Goal: Feedback & Contribution: Submit feedback/report problem

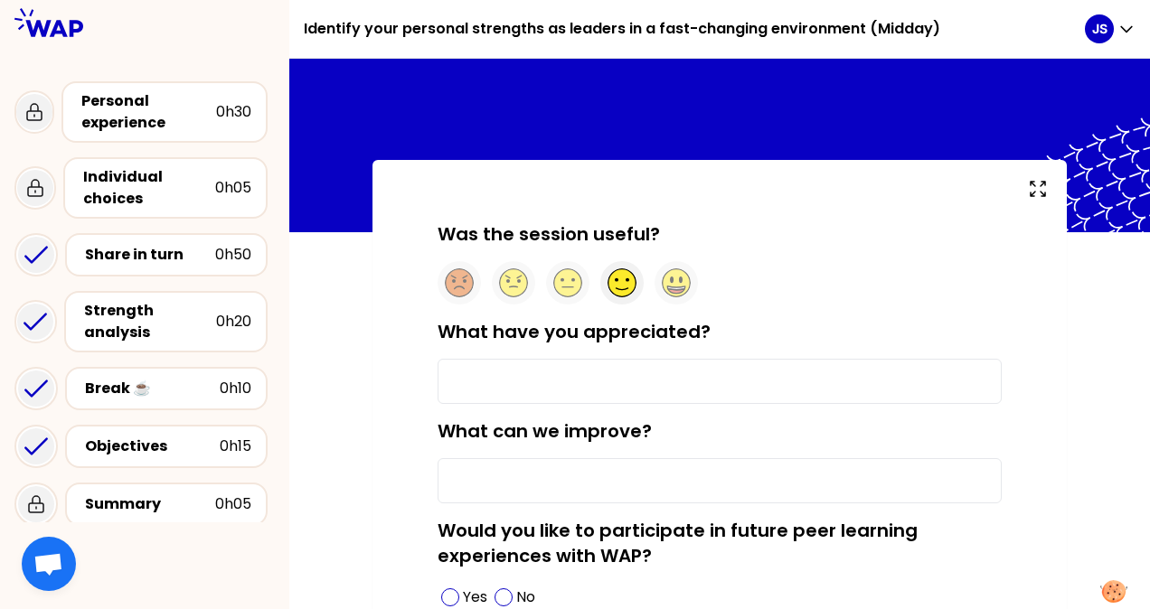
click at [630, 289] on circle at bounding box center [623, 283] width 28 height 28
click at [571, 374] on input "What have you appreciated?" at bounding box center [720, 381] width 564 height 45
drag, startPoint x: 557, startPoint y: 375, endPoint x: 636, endPoint y: 392, distance: 80.3
click at [636, 392] on input "Meeting collegues" at bounding box center [720, 381] width 564 height 45
drag, startPoint x: 539, startPoint y: 382, endPoint x: 617, endPoint y: 390, distance: 78.1
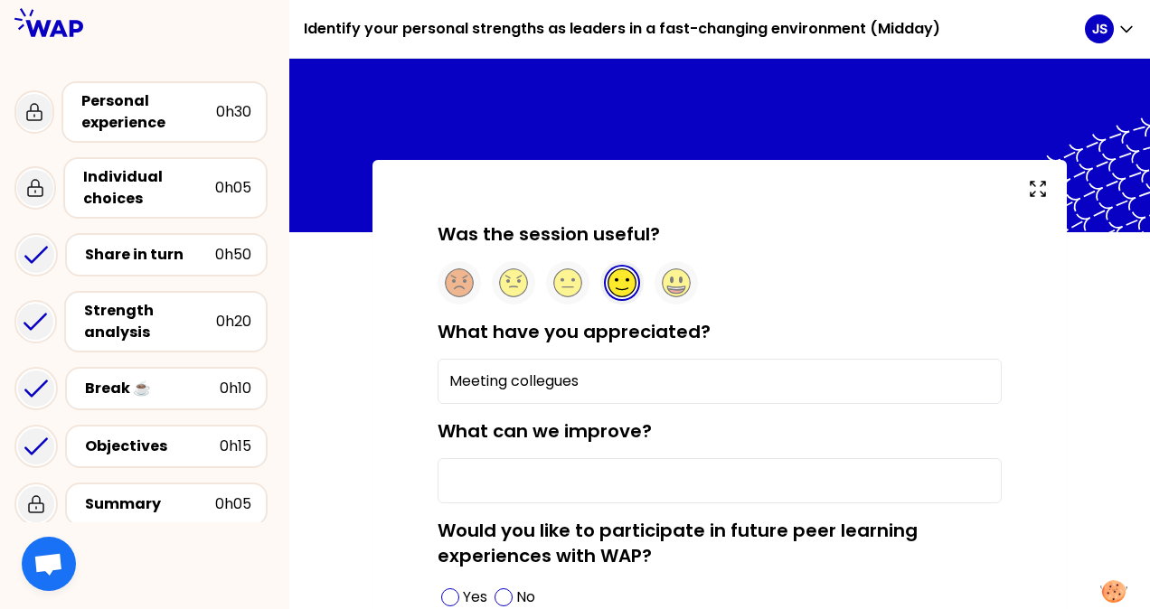
click at [617, 390] on input "Meeting collegues" at bounding box center [720, 381] width 564 height 45
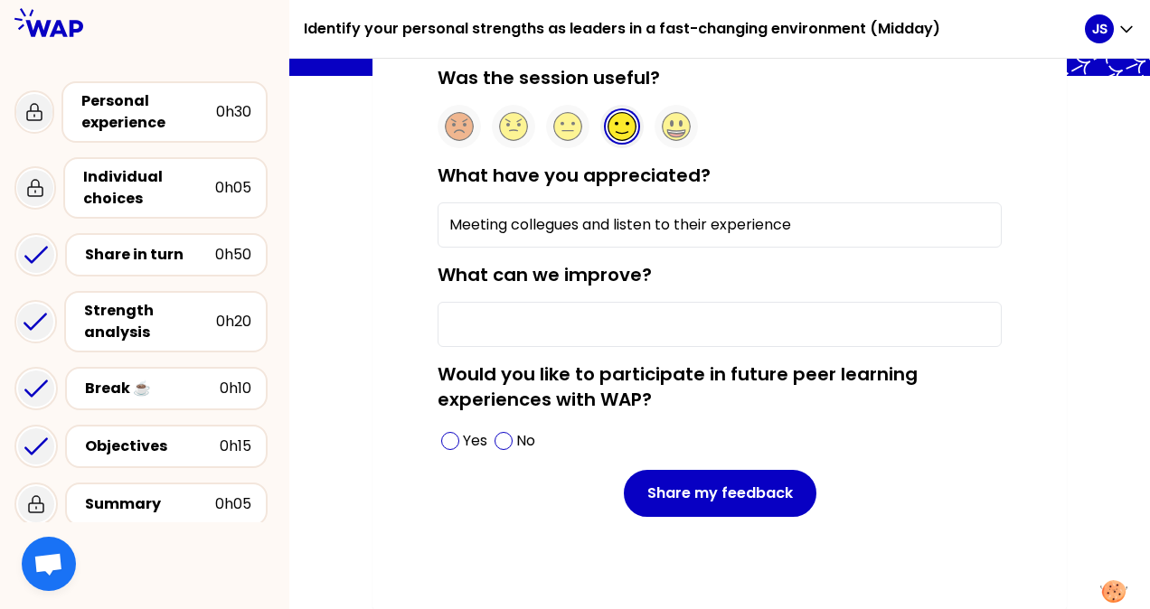
type input "Meeting collegues and listen to their experience"
click at [568, 323] on input "What can we improve?" at bounding box center [720, 324] width 564 height 45
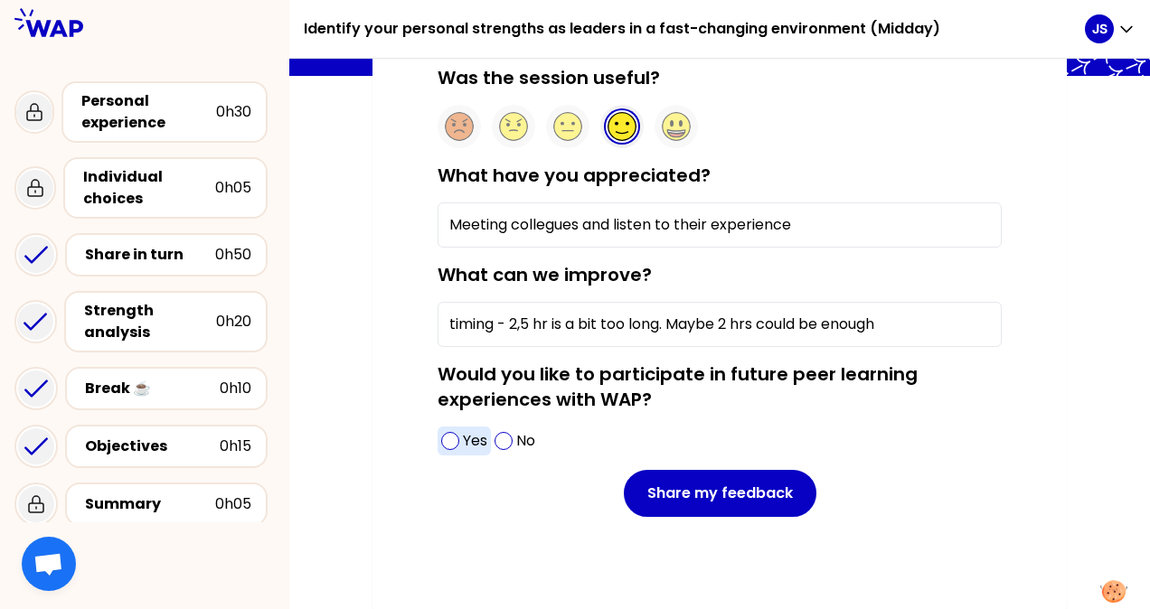
type input "timing - 2,5 hr is a bit too long. Maybe 2 hrs could be enough"
click at [458, 438] on span at bounding box center [450, 441] width 18 height 18
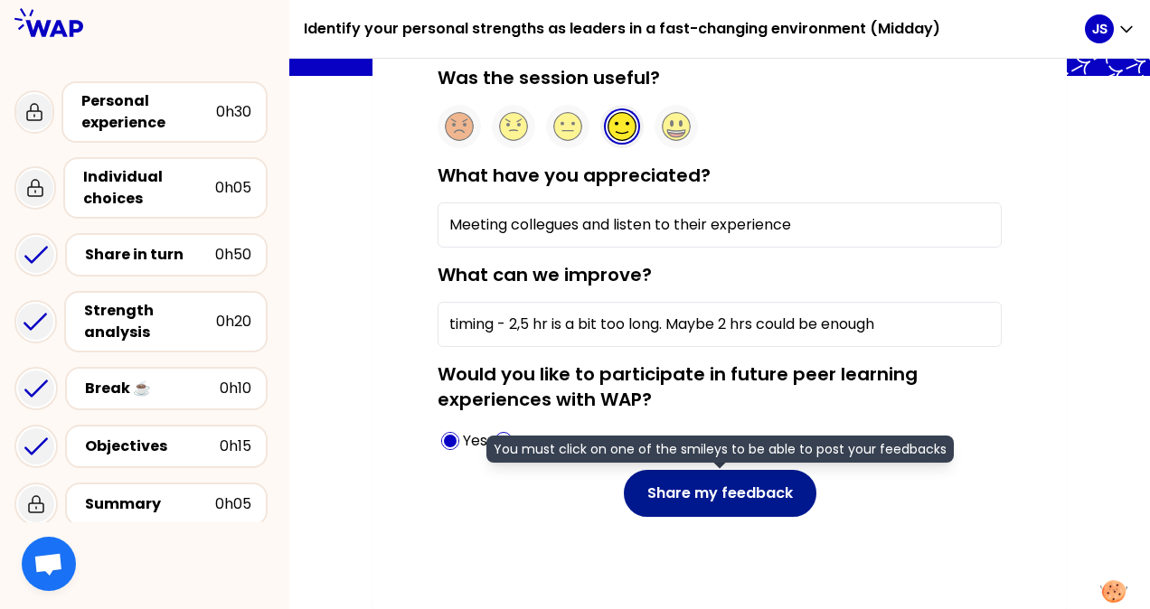
click at [714, 486] on button "Share my feedback" at bounding box center [720, 493] width 193 height 47
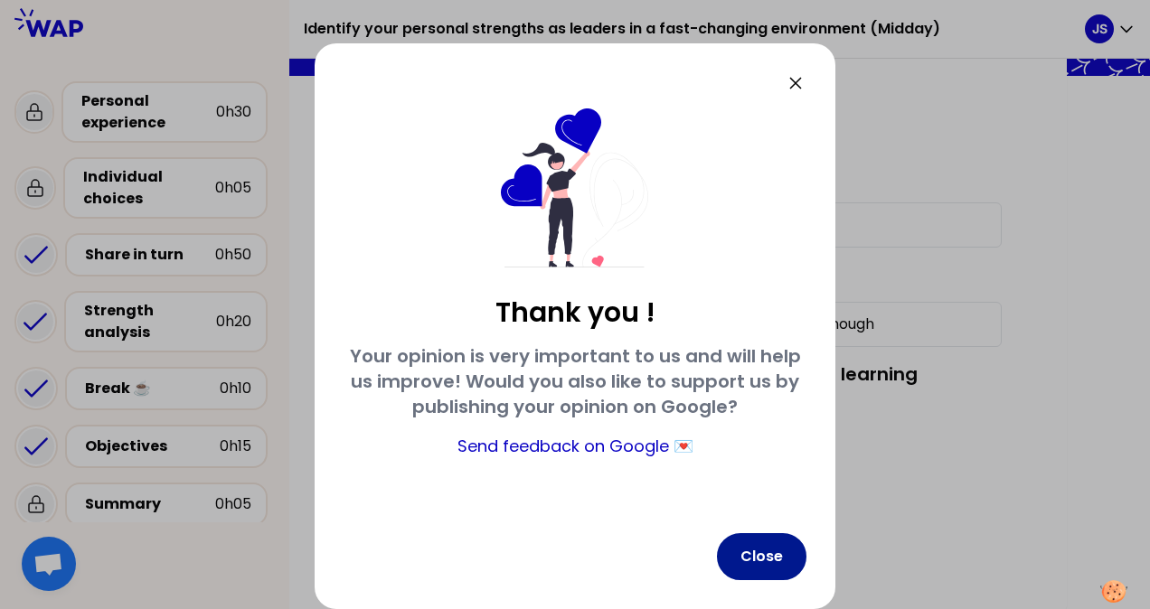
click at [780, 558] on button "Close" at bounding box center [762, 556] width 90 height 47
